Goal: Task Accomplishment & Management: Manage account settings

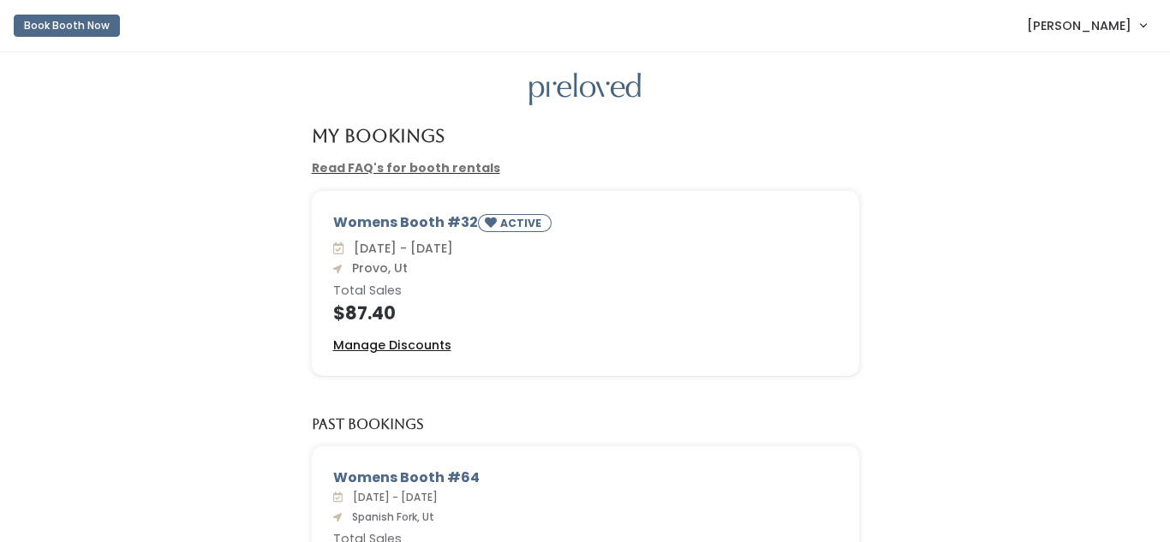
click at [397, 348] on u "Manage Discounts" at bounding box center [392, 344] width 118 height 17
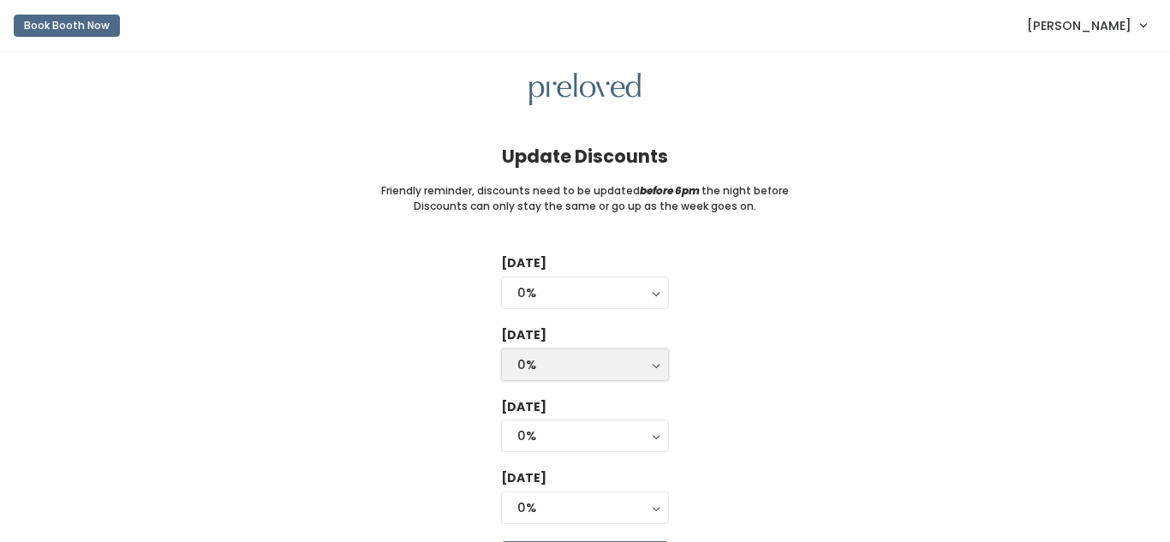
click at [646, 369] on div "0%" at bounding box center [584, 364] width 135 height 19
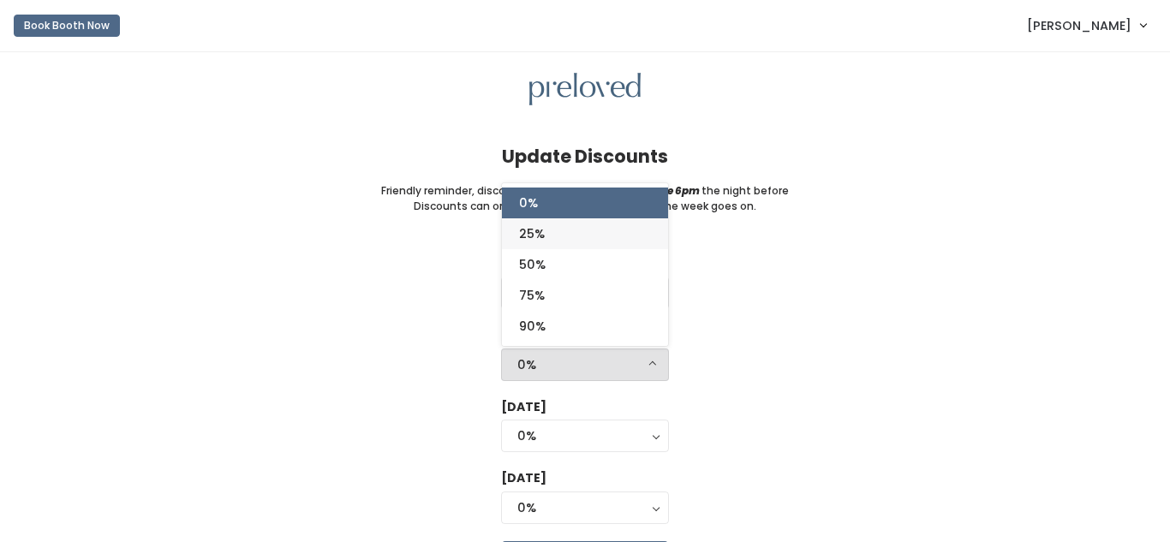
click at [604, 235] on link "25%" at bounding box center [585, 233] width 166 height 31
select select "25%"
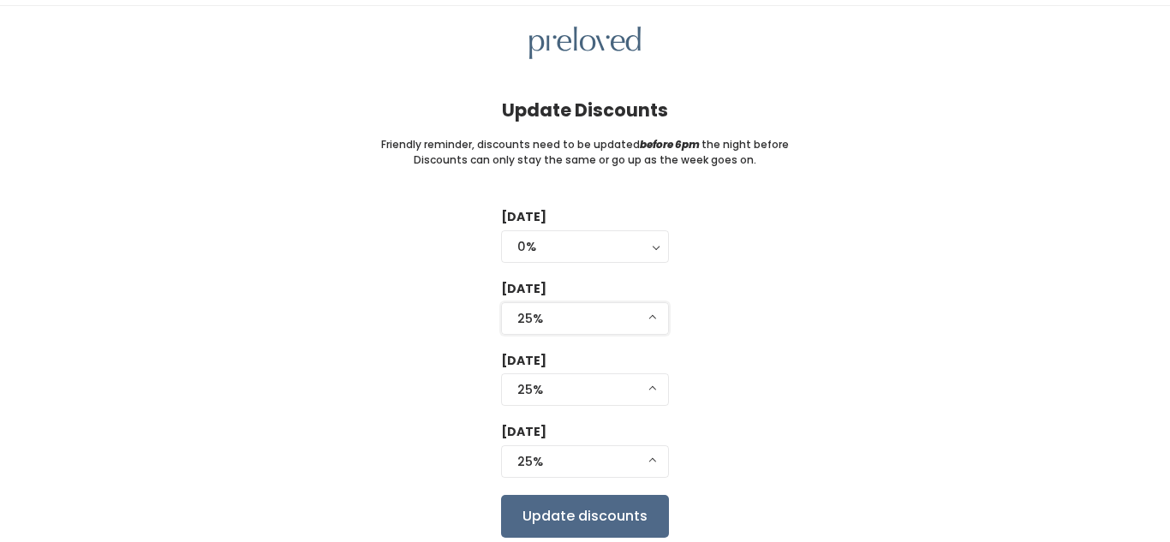
scroll to position [48, 0]
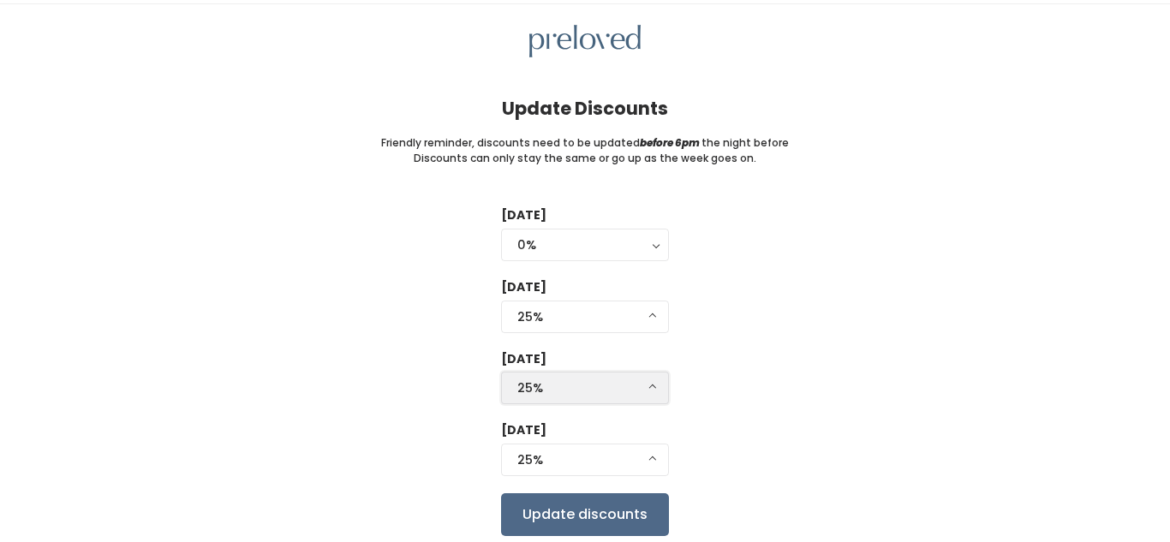
click at [643, 385] on div "25%" at bounding box center [584, 387] width 135 height 19
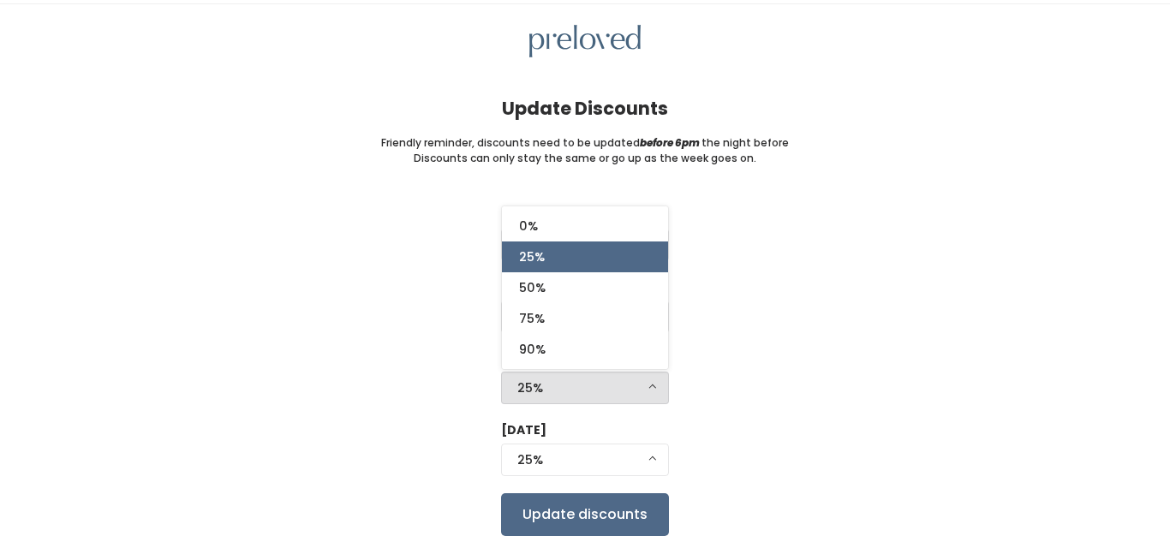
click at [766, 334] on div "[DATE] 0% 25% 50% 75% 90% 0% [DATE] 0% 25% 50% 75% 90% 25% 0% 25% 50% 75% 90% […" at bounding box center [584, 370] width 1115 height 329
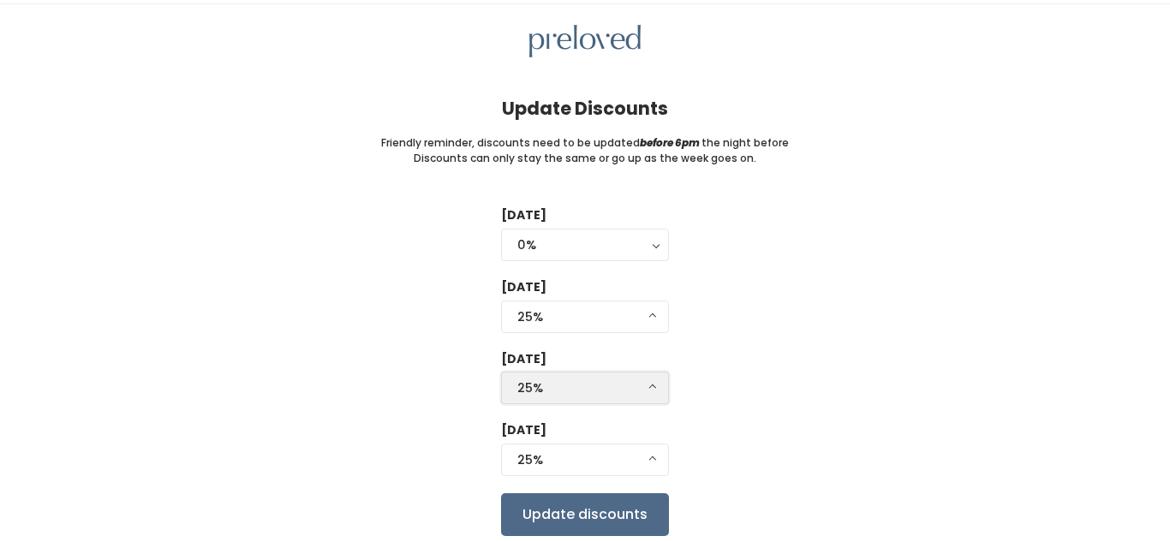
click at [536, 380] on div "25%" at bounding box center [584, 387] width 135 height 19
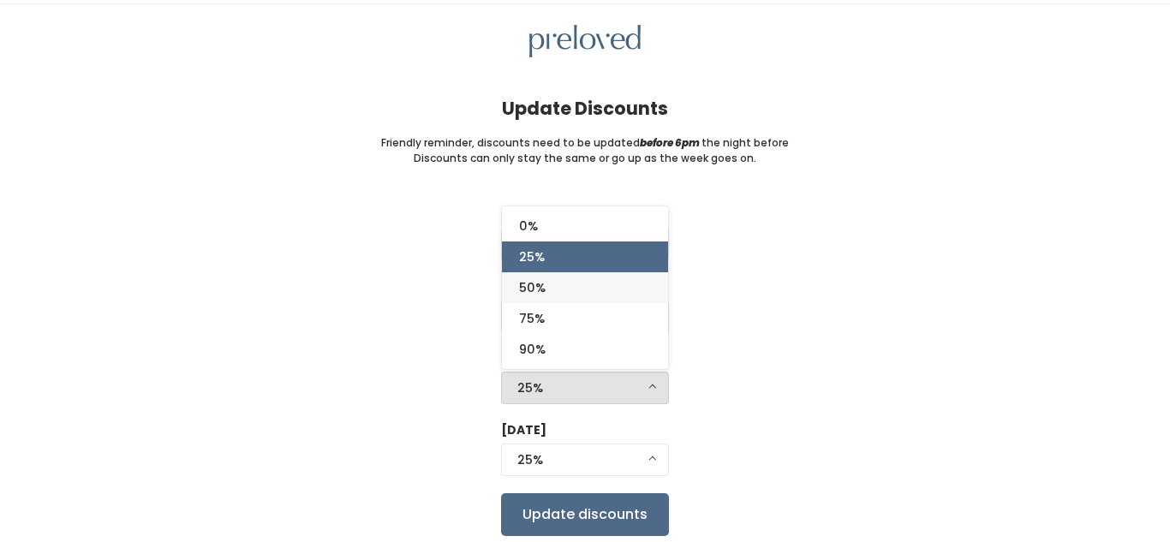
click at [569, 295] on link "50%" at bounding box center [585, 287] width 166 height 31
select select "50%"
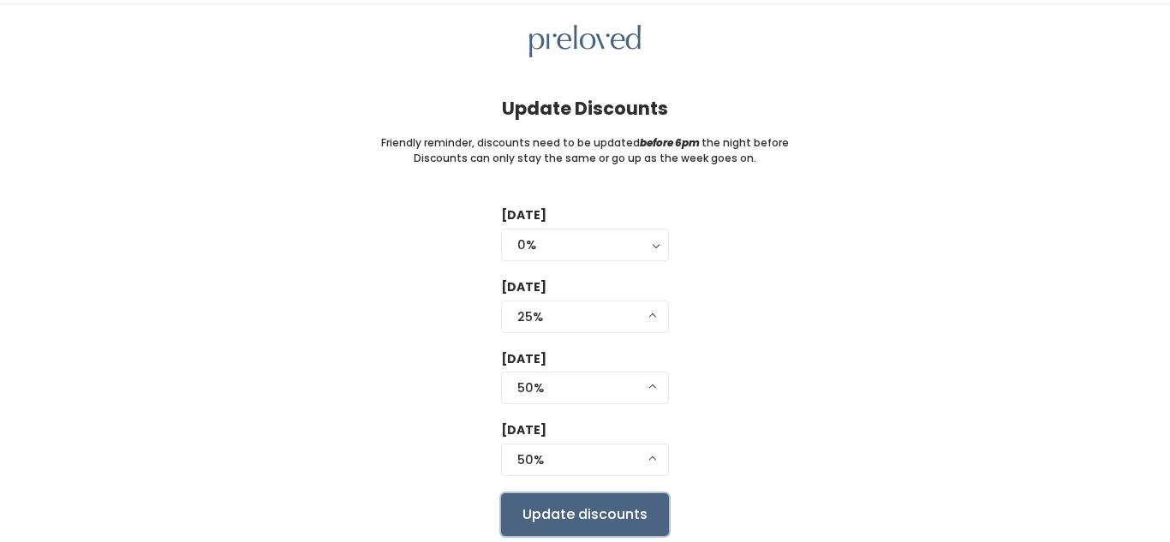
click at [590, 521] on input "Update discounts" at bounding box center [585, 514] width 168 height 43
